Goal: Task Accomplishment & Management: Manage account settings

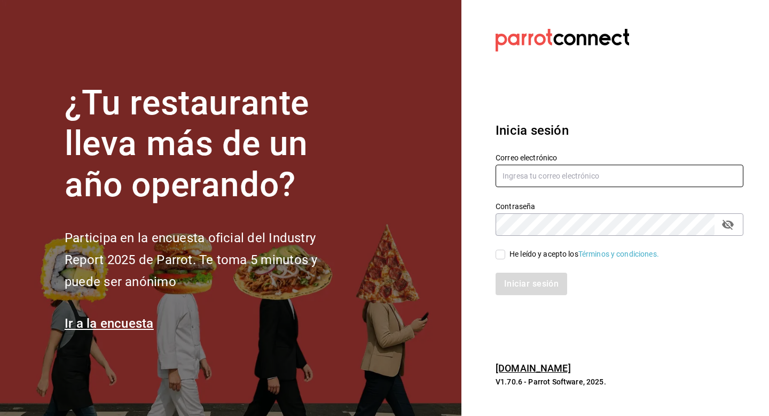
click at [594, 183] on input "text" at bounding box center [620, 176] width 248 height 22
paste input "gulacdmx@grupobikiya.com"
type input "gulacdmx@grupobikiya.com"
click at [493, 262] on div "Iniciar sesión" at bounding box center [613, 277] width 261 height 35
click at [498, 253] on input "He leído y acepto los Términos y condiciones." at bounding box center [501, 254] width 10 height 10
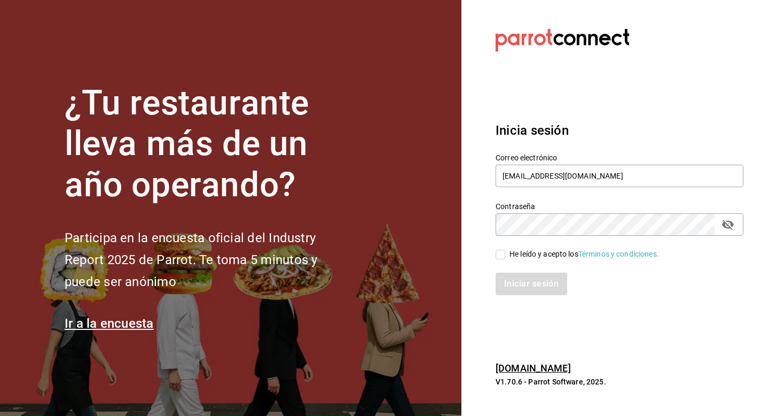
checkbox input "true"
click at [520, 280] on button "Iniciar sesión" at bounding box center [532, 283] width 73 height 22
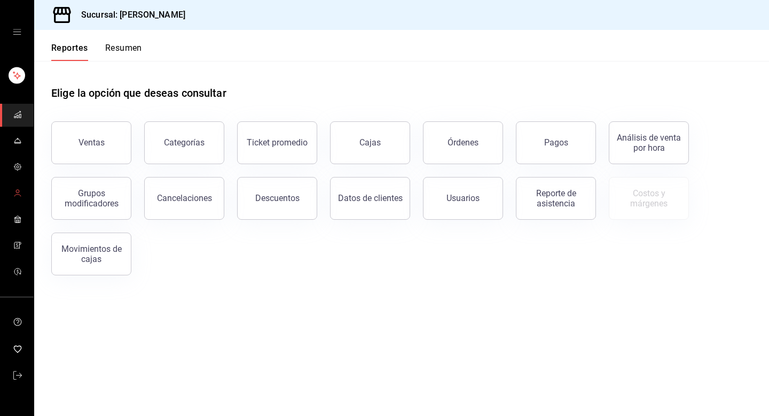
click at [17, 190] on icon "mailbox folders" at bounding box center [17, 193] width 9 height 9
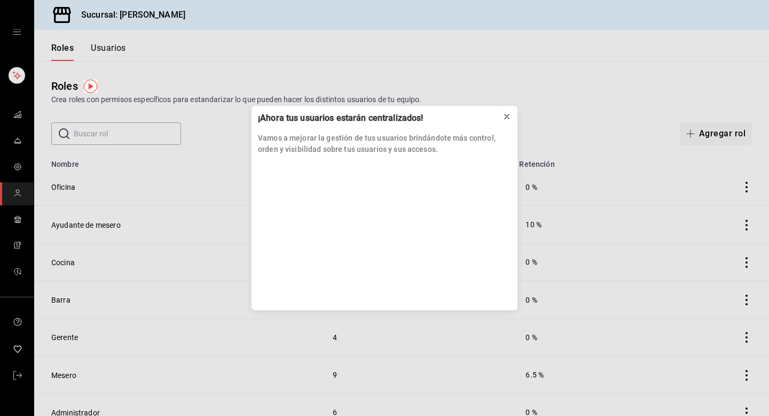
click at [504, 118] on icon at bounding box center [507, 116] width 9 height 9
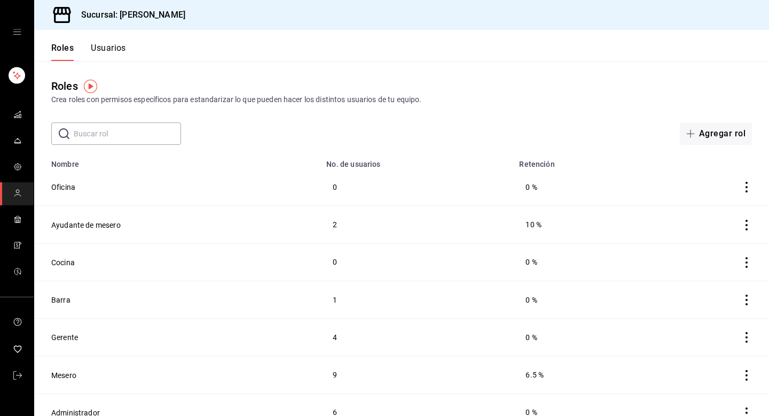
click at [94, 53] on button "Usuarios" at bounding box center [108, 52] width 35 height 18
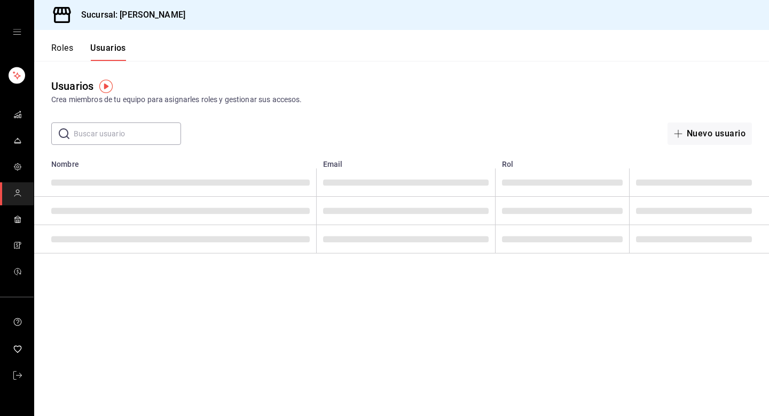
click at [58, 45] on button "Roles" at bounding box center [62, 52] width 22 height 18
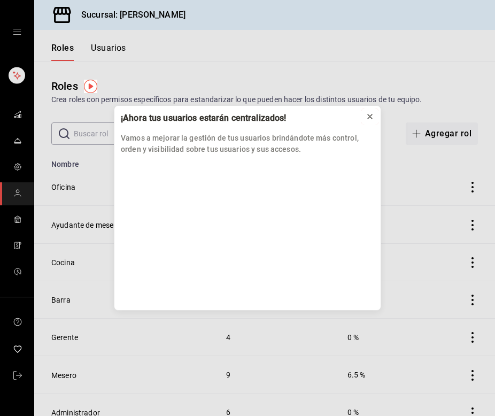
click at [368, 117] on icon at bounding box center [370, 116] width 4 height 4
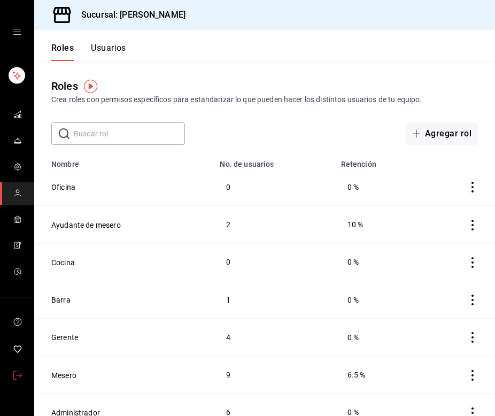
click at [12, 371] on link "mailbox folders" at bounding box center [17, 375] width 34 height 23
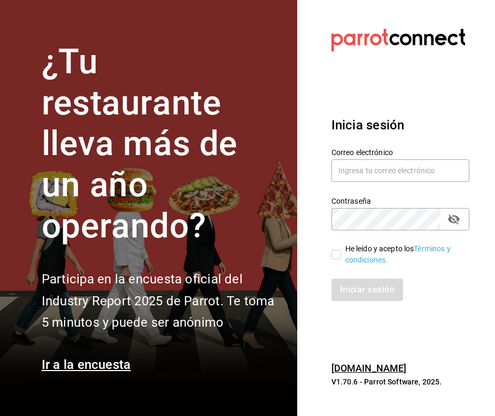
click at [380, 201] on label "Contraseña" at bounding box center [400, 200] width 138 height 7
click at [381, 174] on input "text" at bounding box center [400, 170] width 138 height 22
click at [448, 110] on div "Inicia sesión Correo electrónico Contraseña Contraseña He leído y acepto los Té…" at bounding box center [400, 208] width 138 height 211
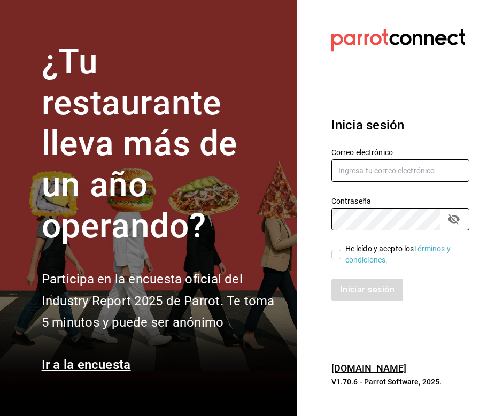
click at [383, 178] on input "text" at bounding box center [400, 170] width 138 height 22
paste input "gulacdmx@grupobikiya.com"
type input "gulacdmx@grupobikiya.com"
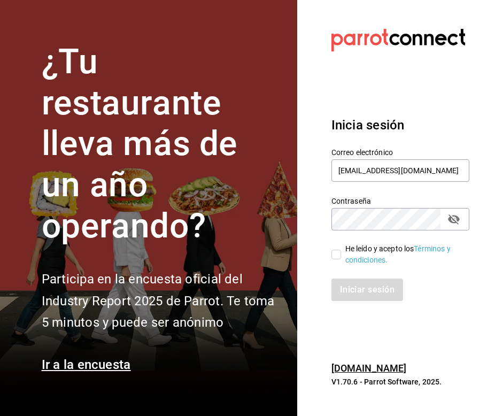
click at [338, 251] on input "He leído y acepto los Términos y condiciones." at bounding box center [336, 254] width 10 height 10
checkbox input "true"
click at [373, 293] on button "Iniciar sesión" at bounding box center [367, 289] width 73 height 22
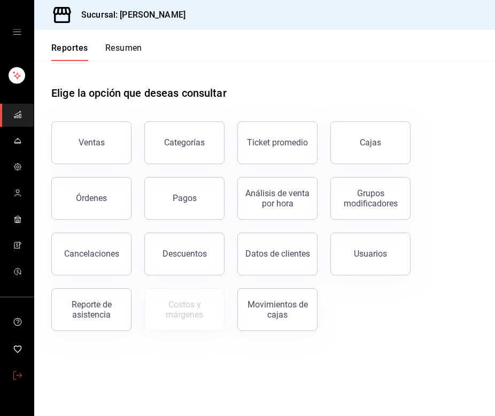
click at [13, 376] on icon "mailbox folders" at bounding box center [17, 375] width 9 height 9
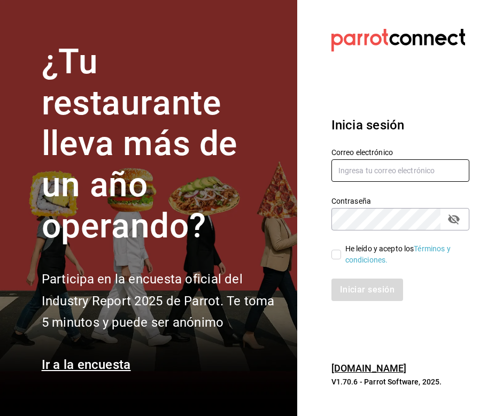
click at [379, 173] on input "text" at bounding box center [400, 170] width 138 height 22
paste input "[PERSON_NAME][EMAIL_ADDRESS][DOMAIN_NAME]"
type input "[PERSON_NAME][EMAIL_ADDRESS][DOMAIN_NAME]"
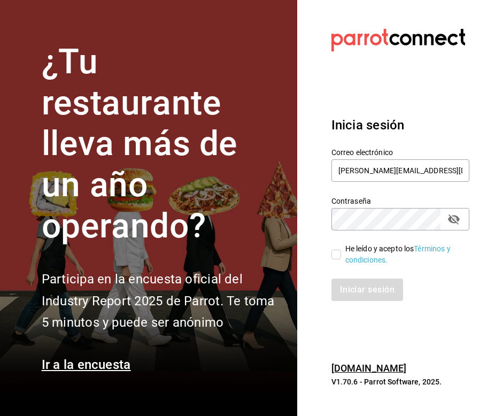
click at [381, 202] on label "Contraseña" at bounding box center [400, 200] width 138 height 7
click at [456, 216] on icon "passwordField" at bounding box center [454, 219] width 12 height 10
click at [483, 185] on section "Datos incorrectos. Verifica que tu Correo o Contraseña estén bien escritos. Ini…" at bounding box center [396, 208] width 198 height 416
click at [336, 253] on input "He leído y acepto los Términos y condiciones." at bounding box center [336, 254] width 10 height 10
checkbox input "true"
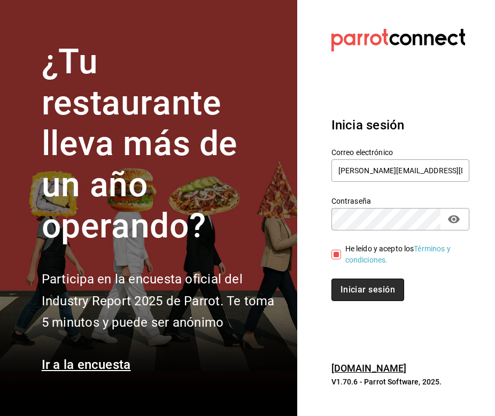
click at [370, 293] on button "Iniciar sesión" at bounding box center [367, 289] width 73 height 22
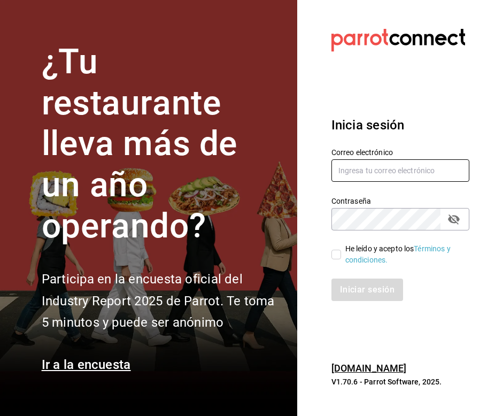
click at [380, 171] on input "text" at bounding box center [400, 170] width 138 height 22
click at [446, 101] on section "Datos incorrectos. Verifica que tu Correo o Contraseña estén bien escritos. Ini…" at bounding box center [396, 208] width 198 height 416
click at [416, 162] on input "text" at bounding box center [400, 170] width 138 height 22
paste input "[PERSON_NAME][EMAIL_ADDRESS][DOMAIN_NAME]"
type input "[PERSON_NAME][EMAIL_ADDRESS][DOMAIN_NAME]"
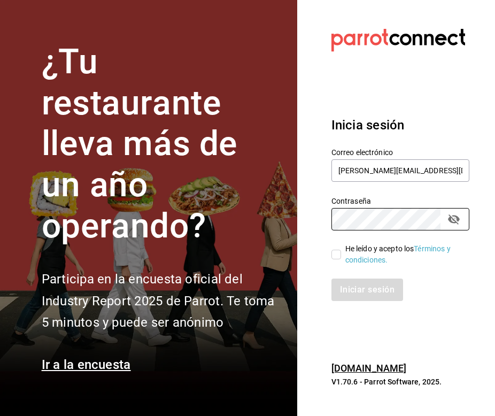
click at [470, 191] on section "Datos incorrectos. Verifica que tu Correo o Contraseña estén bien escritos. Ini…" at bounding box center [396, 208] width 198 height 416
click at [334, 259] on label "He leído y acepto los Términos y condiciones." at bounding box center [395, 254] width 129 height 22
click at [334, 259] on input "He leído y acepto los Términos y condiciones." at bounding box center [336, 254] width 10 height 10
checkbox input "true"
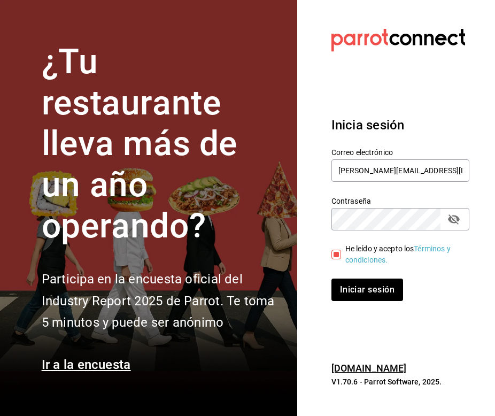
click at [357, 277] on div "Iniciar sesión" at bounding box center [393, 283] width 151 height 35
click at [362, 284] on button "Iniciar sesión" at bounding box center [367, 289] width 73 height 22
